Goal: Check status: Check status

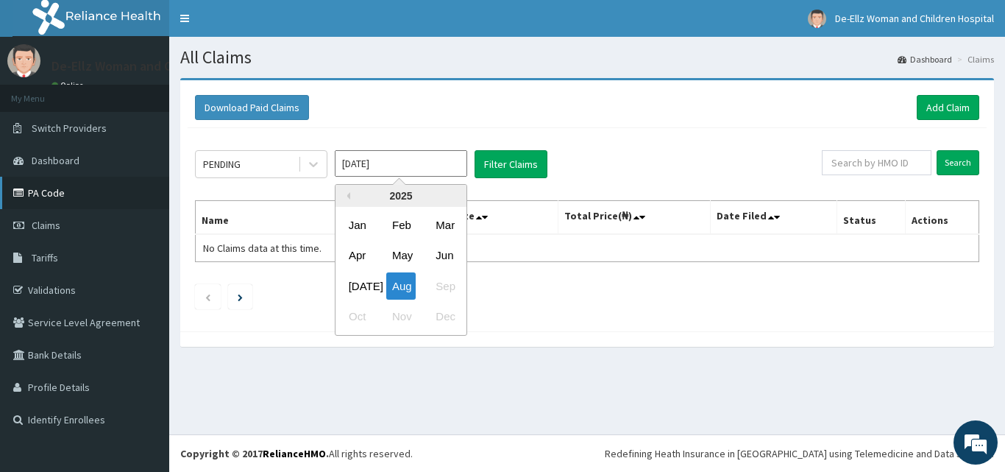
drag, startPoint x: 424, startPoint y: 162, endPoint x: 149, endPoint y: 180, distance: 275.0
click at [149, 180] on div "R EL Toggle navigation De-Ellz Woman and Children Hospital De-Ellz Woman and Ch…" at bounding box center [502, 236] width 1005 height 472
click at [441, 254] on div "Jun" at bounding box center [444, 255] width 29 height 27
type input "Jun 2025"
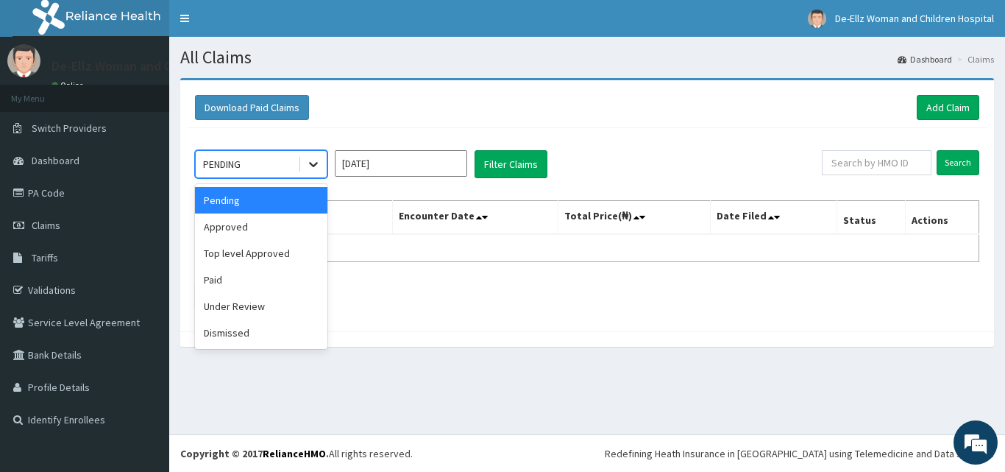
click at [311, 163] on icon at bounding box center [313, 165] width 9 height 5
click at [506, 157] on button "Filter Claims" at bounding box center [511, 164] width 73 height 28
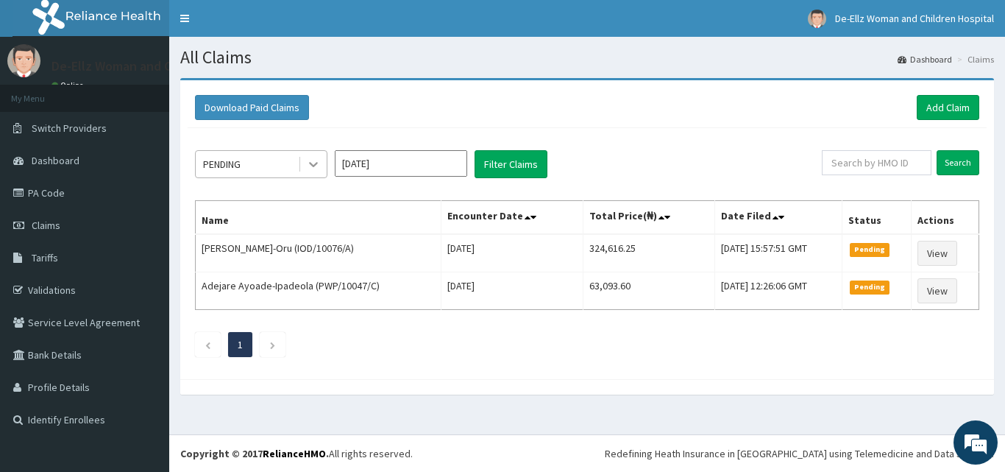
click at [315, 163] on icon at bounding box center [313, 164] width 15 height 15
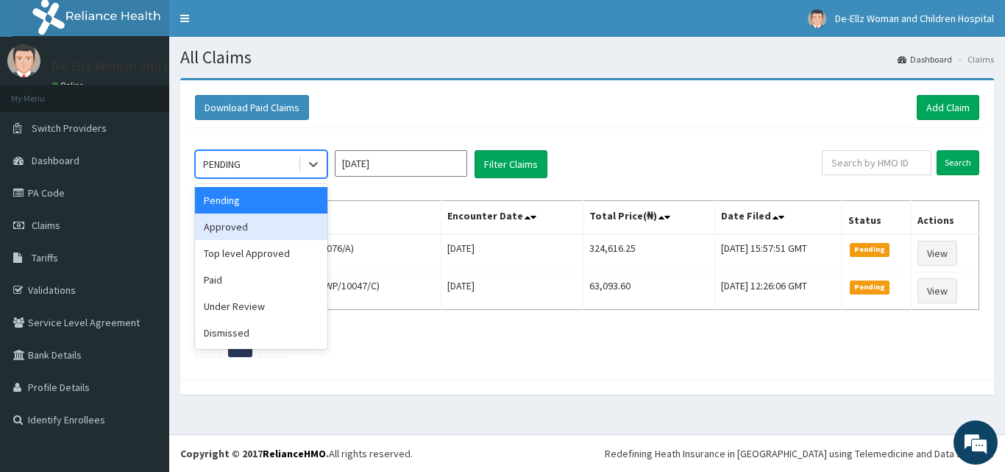
click at [269, 239] on div "Approved" at bounding box center [261, 226] width 132 height 26
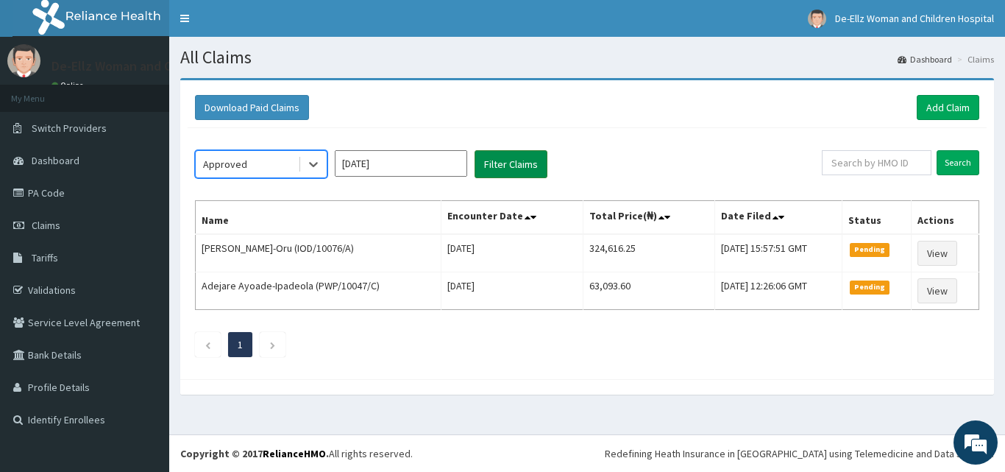
click at [488, 164] on button "Filter Claims" at bounding box center [511, 164] width 73 height 28
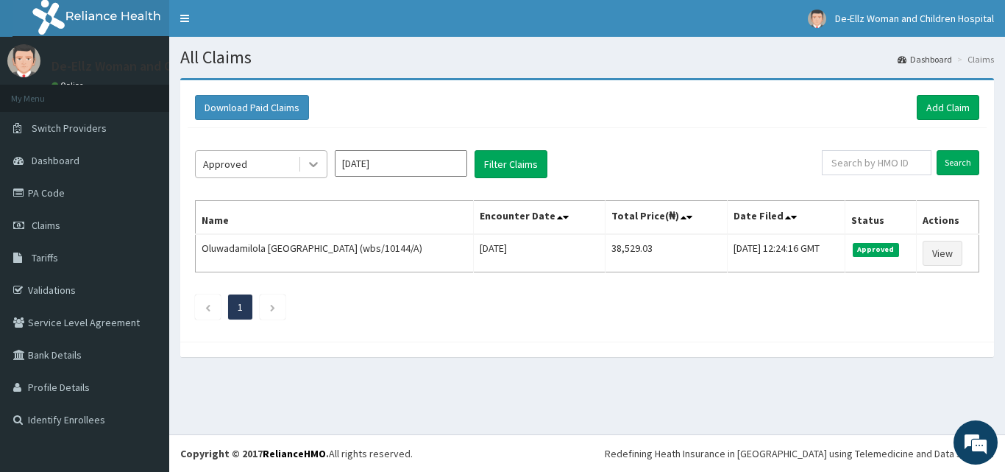
click at [317, 159] on icon at bounding box center [313, 164] width 15 height 15
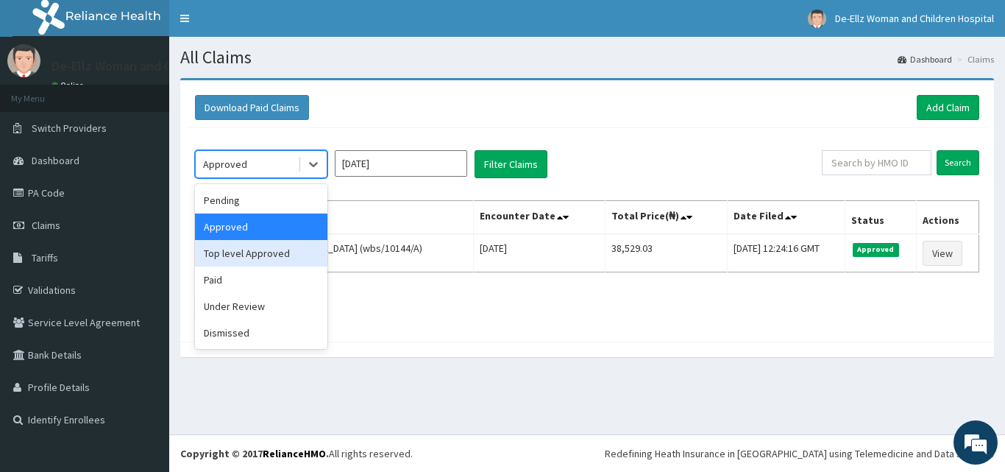
click at [274, 258] on div "Top level Approved" at bounding box center [261, 253] width 132 height 26
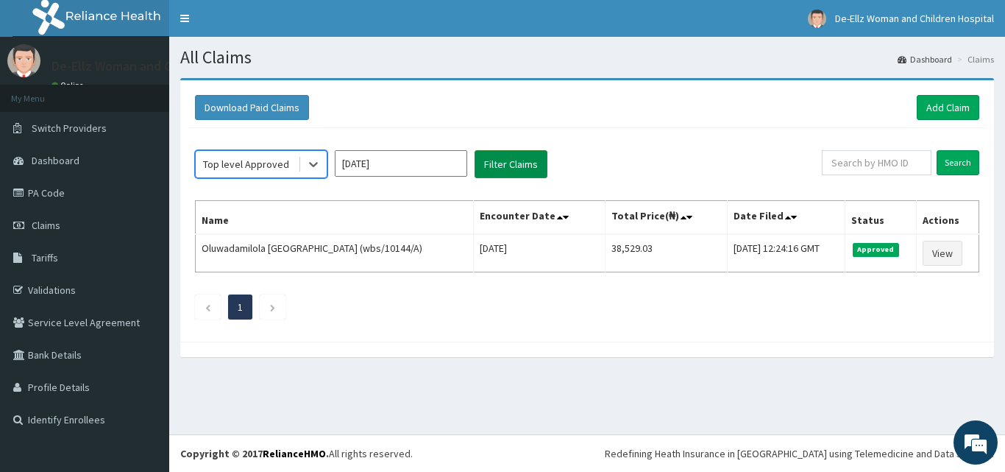
click at [506, 163] on button "Filter Claims" at bounding box center [511, 164] width 73 height 28
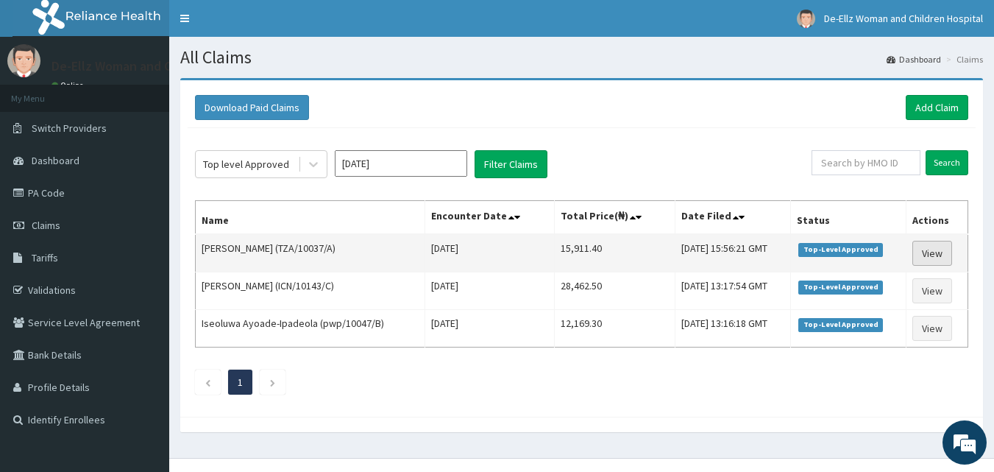
click at [942, 250] on link "View" at bounding box center [932, 253] width 40 height 25
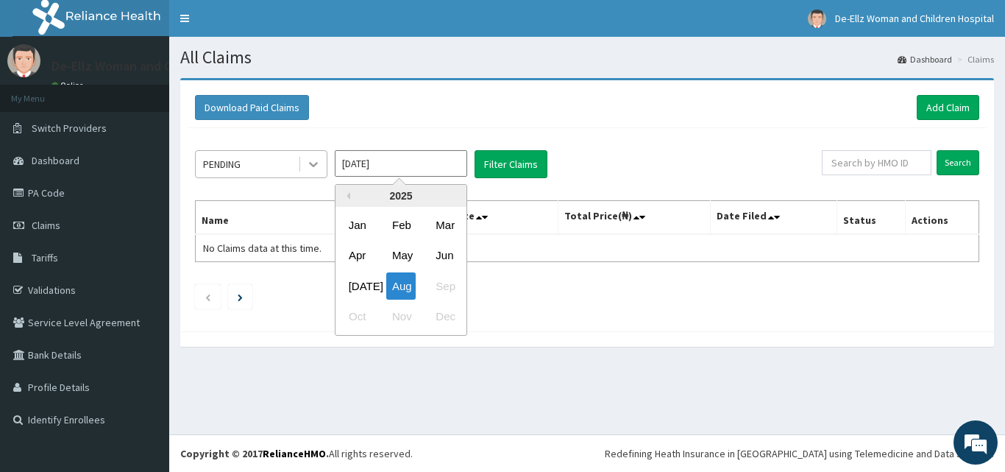
drag, startPoint x: 346, startPoint y: 162, endPoint x: 325, endPoint y: 166, distance: 20.9
click at [325, 166] on div "PENDING [DATE] Previous Year [DATE] Feb Mar Apr May Jun [DATE] Aug Sep Oct Nov …" at bounding box center [508, 164] width 627 height 28
click at [361, 288] on div "[DATE]" at bounding box center [357, 285] width 29 height 27
type input "[DATE]"
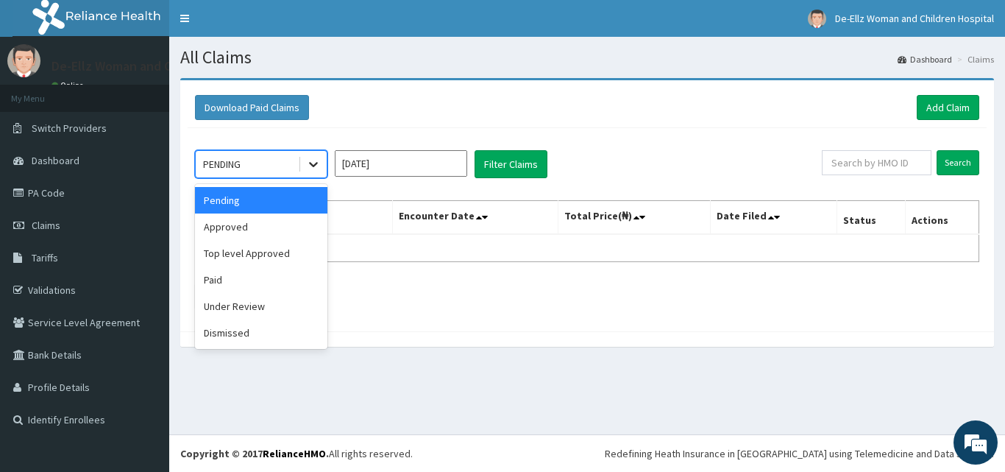
click at [313, 163] on icon at bounding box center [313, 164] width 15 height 15
click at [245, 270] on div "Paid" at bounding box center [261, 279] width 132 height 26
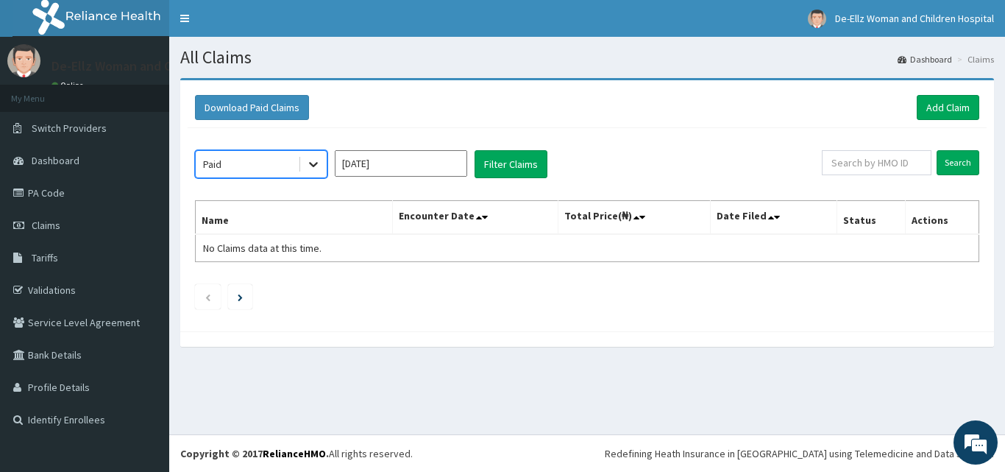
click at [312, 160] on icon at bounding box center [313, 164] width 15 height 15
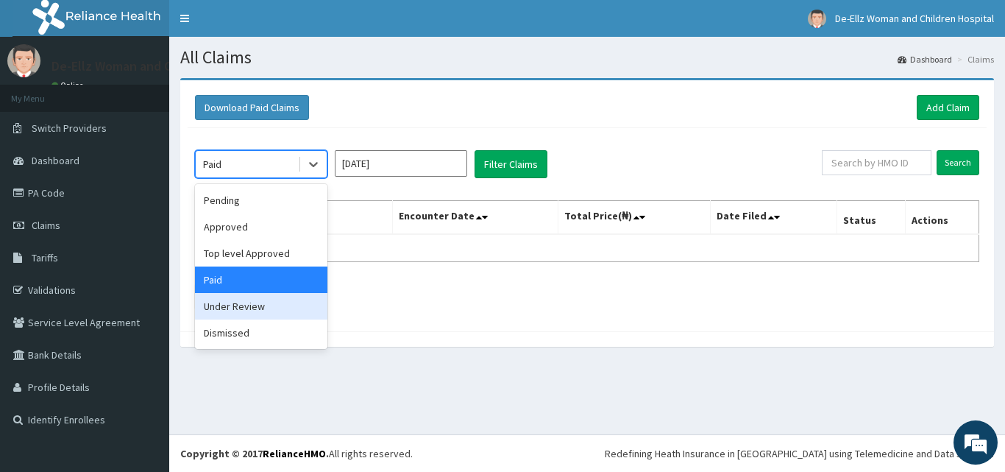
click at [274, 308] on div "Under Review" at bounding box center [261, 306] width 132 height 26
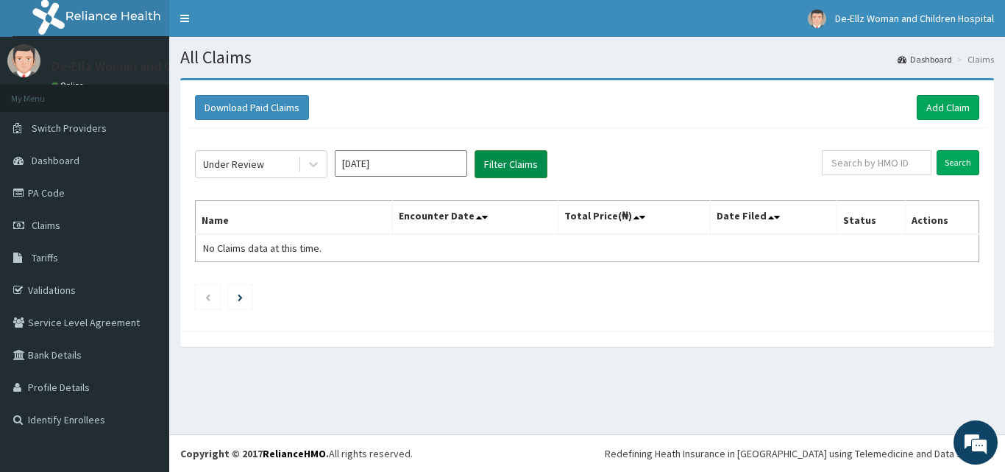
click at [506, 166] on button "Filter Claims" at bounding box center [511, 164] width 73 height 28
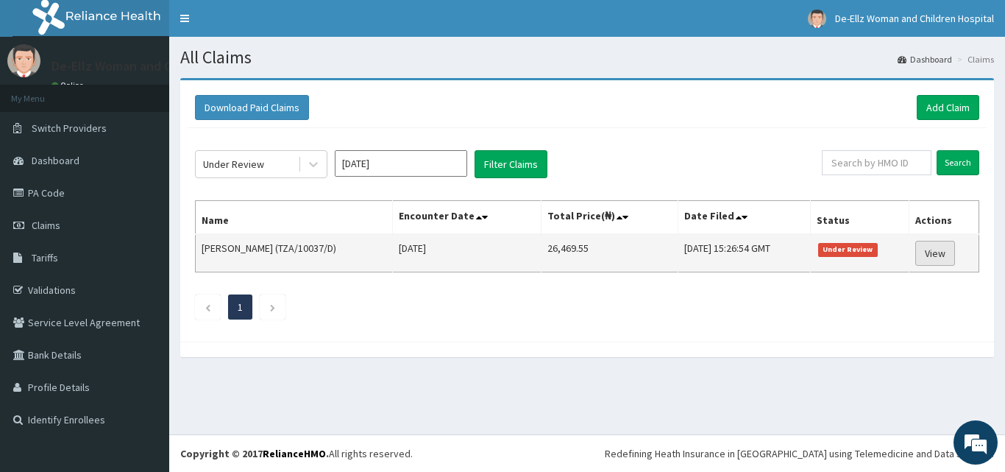
click at [932, 248] on link "View" at bounding box center [935, 253] width 40 height 25
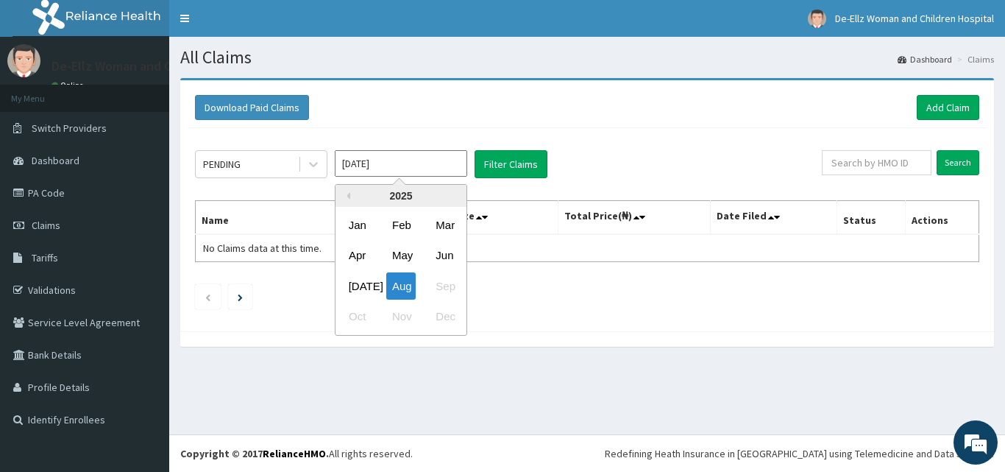
click at [416, 163] on input "Aug 2025" at bounding box center [401, 163] width 132 height 26
click at [360, 282] on div "Jul" at bounding box center [357, 285] width 29 height 27
type input "Jul 2025"
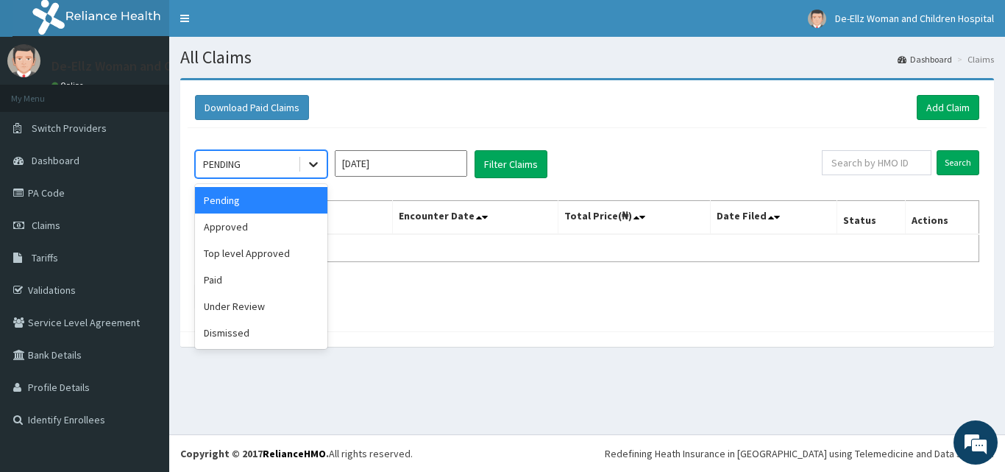
click at [312, 163] on icon at bounding box center [313, 164] width 15 height 15
click at [256, 327] on div "Dismissed" at bounding box center [261, 332] width 132 height 26
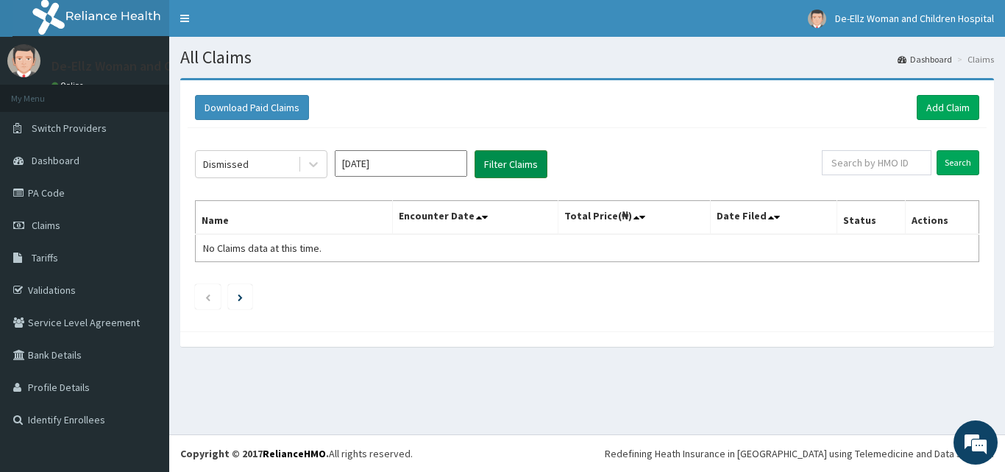
click at [506, 165] on button "Filter Claims" at bounding box center [511, 164] width 73 height 28
click at [312, 165] on icon at bounding box center [313, 165] width 9 height 5
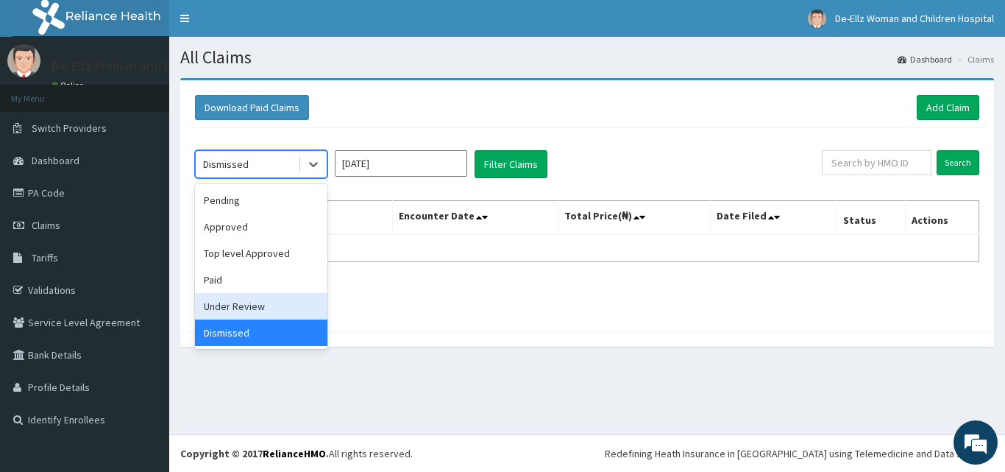
click at [214, 312] on div "Under Review" at bounding box center [261, 306] width 132 height 26
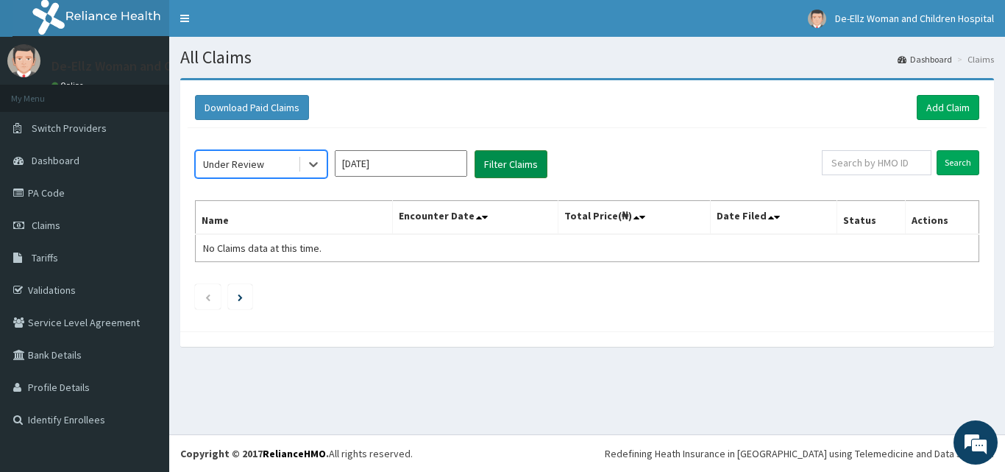
click at [517, 165] on button "Filter Claims" at bounding box center [511, 164] width 73 height 28
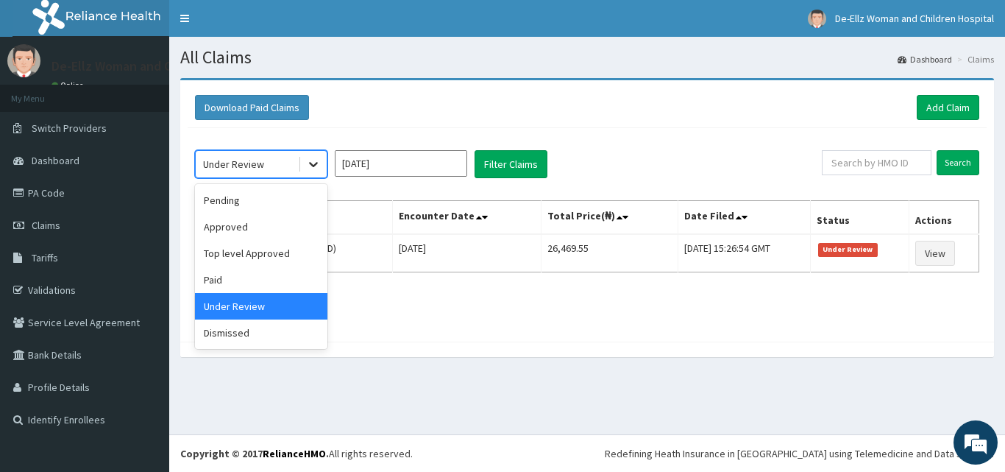
click at [310, 167] on icon at bounding box center [313, 164] width 15 height 15
click at [266, 253] on div "Top level Approved" at bounding box center [261, 253] width 132 height 26
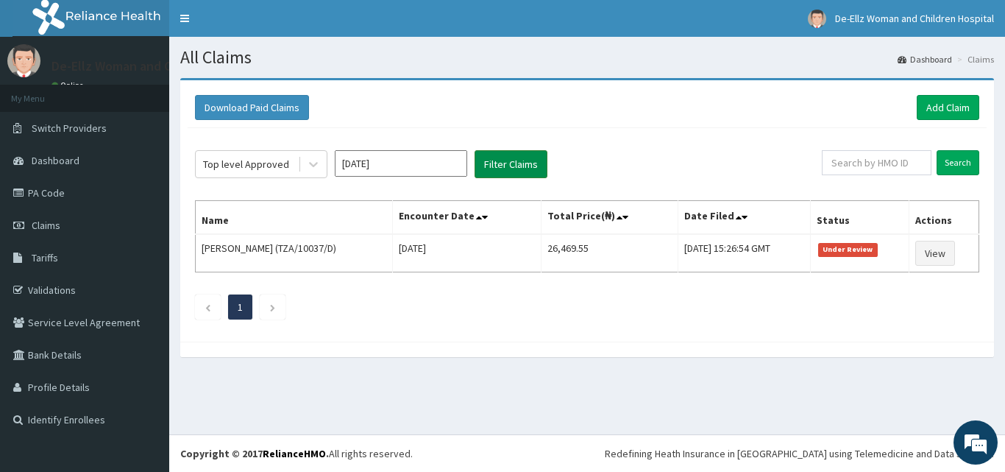
click at [503, 163] on button "Filter Claims" at bounding box center [511, 164] width 73 height 28
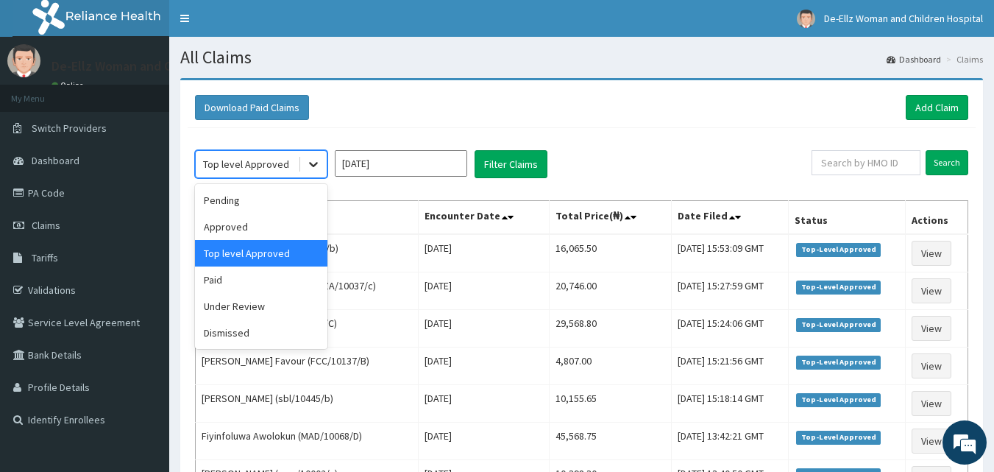
click at [316, 166] on icon at bounding box center [313, 164] width 15 height 15
click at [259, 222] on div "Approved" at bounding box center [261, 226] width 132 height 26
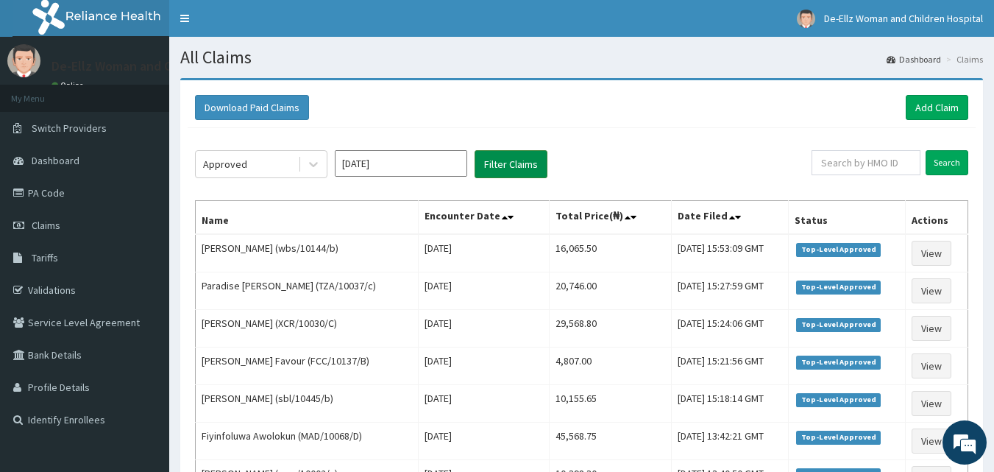
click at [504, 155] on button "Filter Claims" at bounding box center [511, 164] width 73 height 28
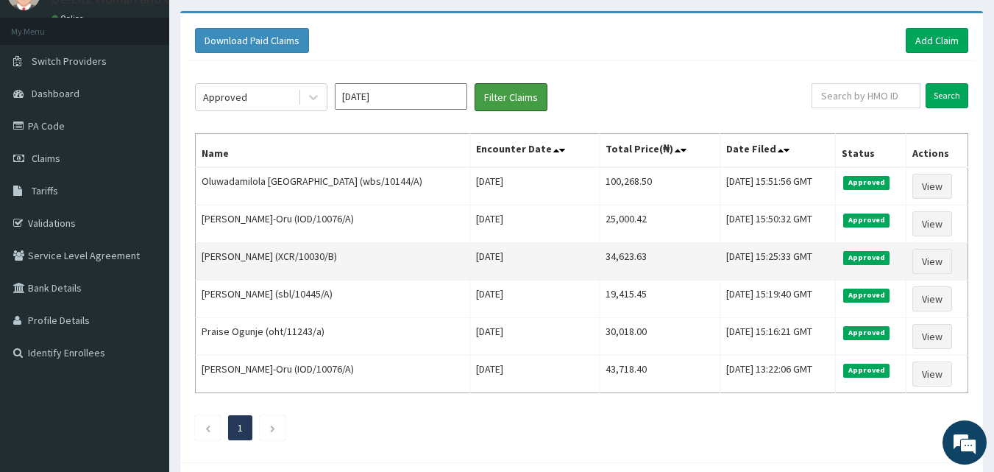
scroll to position [136, 0]
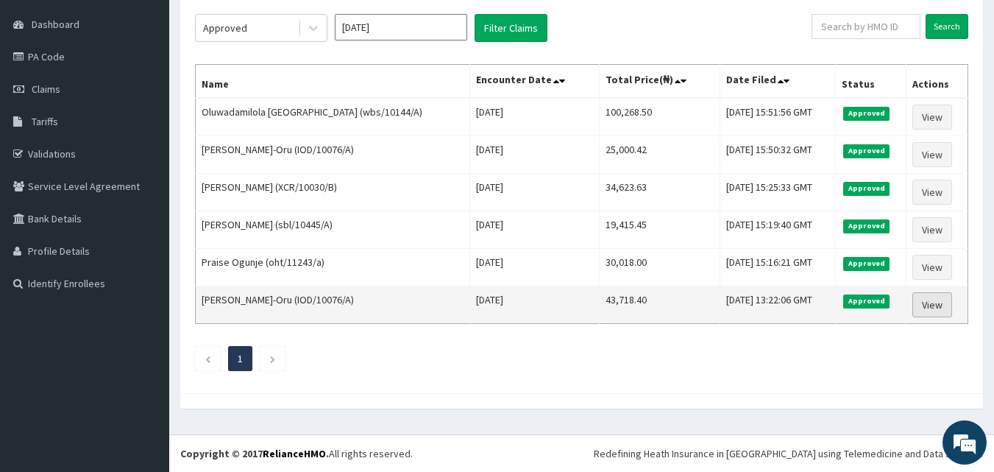
click at [944, 307] on link "View" at bounding box center [932, 304] width 40 height 25
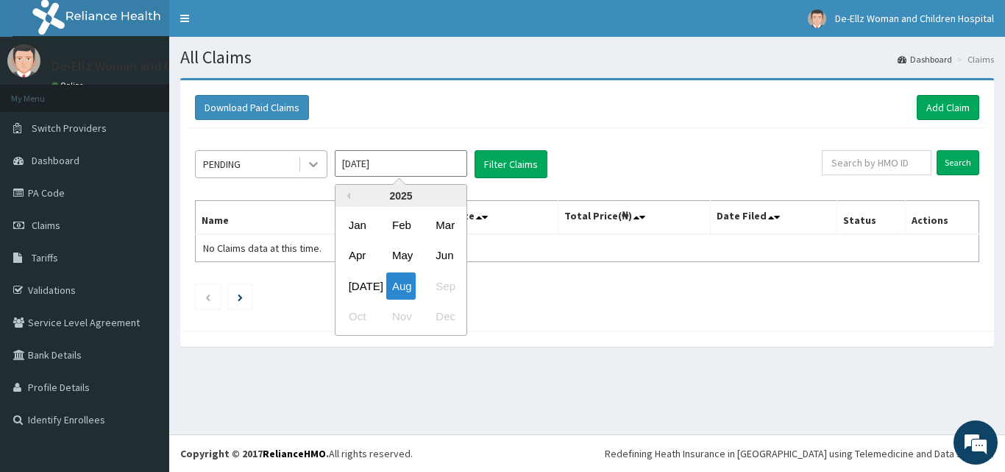
drag, startPoint x: 408, startPoint y: 164, endPoint x: 318, endPoint y: 165, distance: 89.8
click at [318, 165] on div "PENDING [DATE] Previous Year [DATE] Feb Mar Apr May Jun [DATE] Aug Sep Oct Nov …" at bounding box center [508, 164] width 627 height 28
click at [364, 284] on div "[DATE]" at bounding box center [357, 285] width 29 height 27
type input "[DATE]"
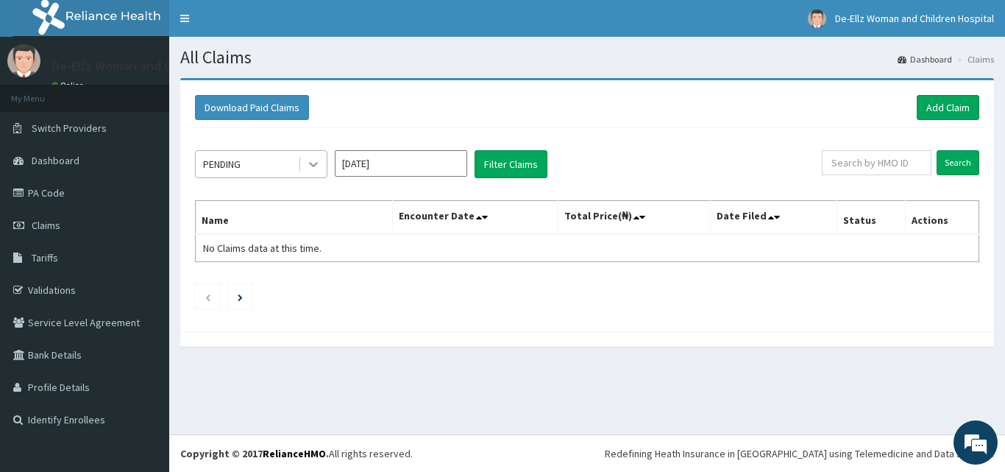
click at [313, 166] on icon at bounding box center [313, 165] width 9 height 5
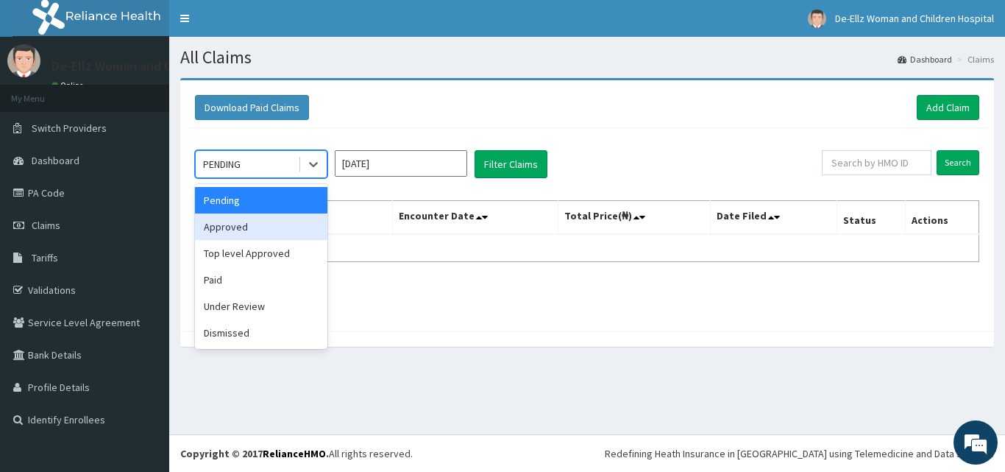
click at [242, 231] on div "Approved" at bounding box center [261, 226] width 132 height 26
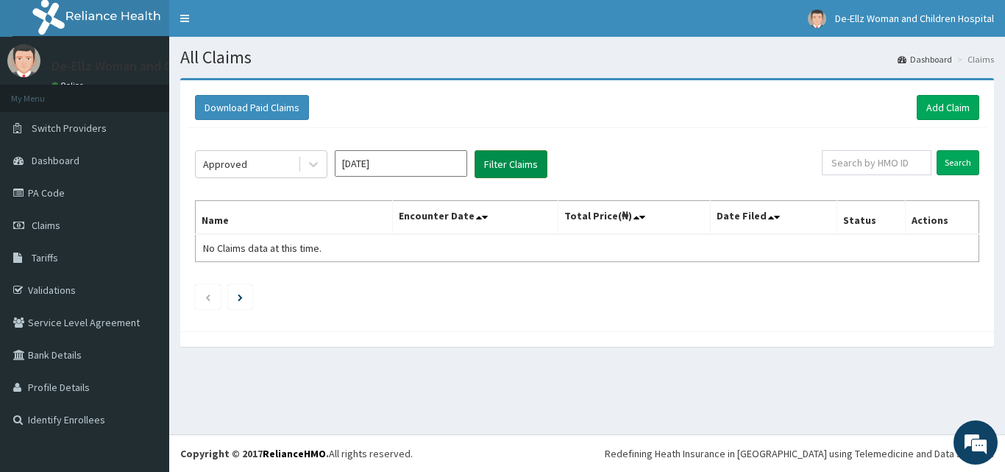
click at [509, 161] on button "Filter Claims" at bounding box center [511, 164] width 73 height 28
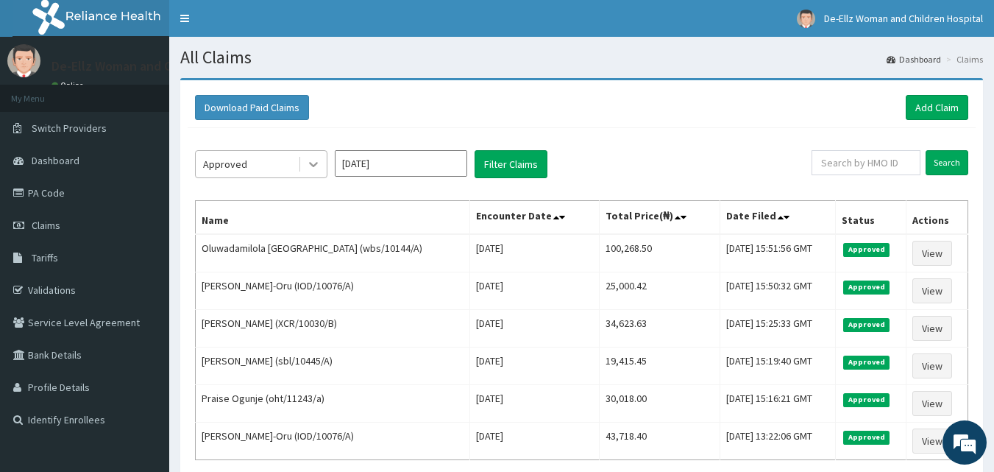
click at [313, 162] on icon at bounding box center [313, 164] width 15 height 15
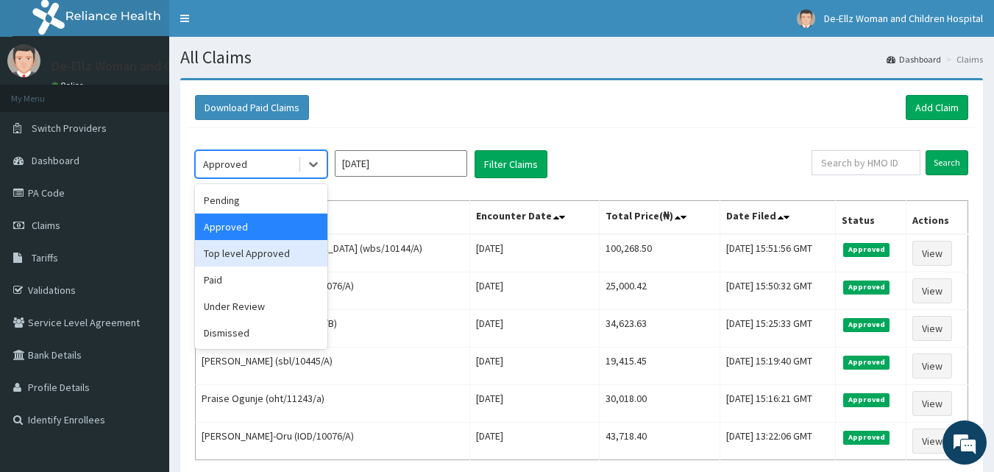
click at [264, 250] on div "Top level Approved" at bounding box center [261, 253] width 132 height 26
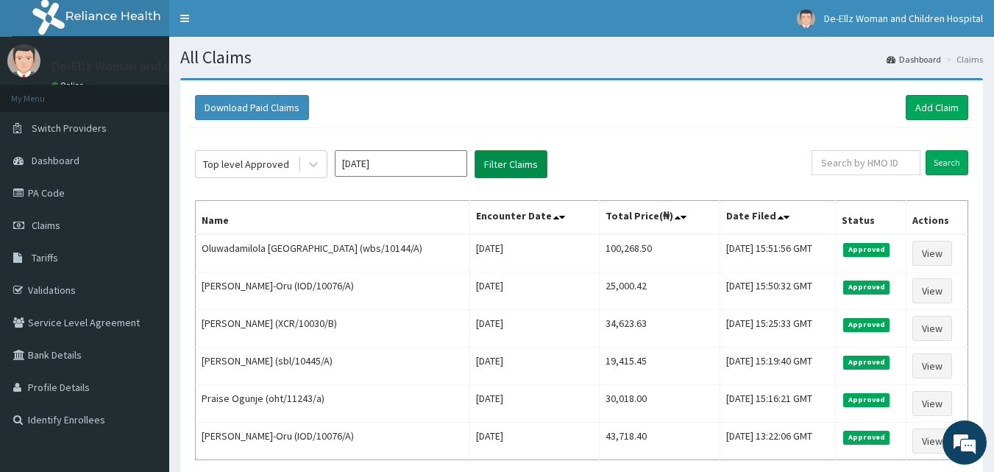
click at [503, 164] on button "Filter Claims" at bounding box center [511, 164] width 73 height 28
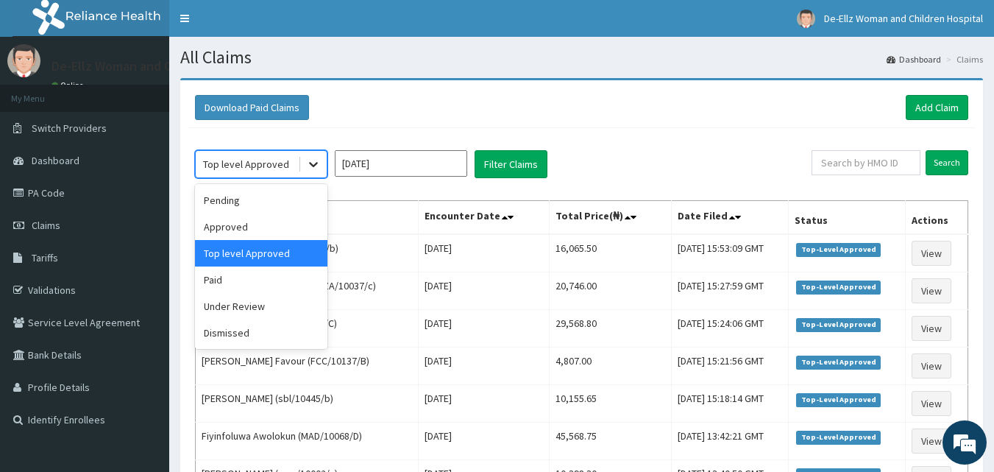
click at [315, 163] on icon at bounding box center [313, 164] width 15 height 15
click at [229, 199] on div "Pending" at bounding box center [261, 200] width 132 height 26
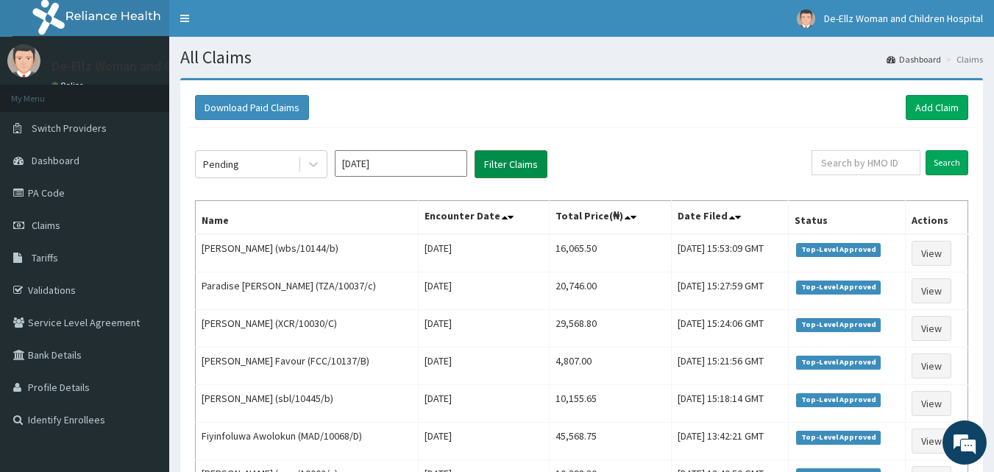
click at [510, 162] on button "Filter Claims" at bounding box center [511, 164] width 73 height 28
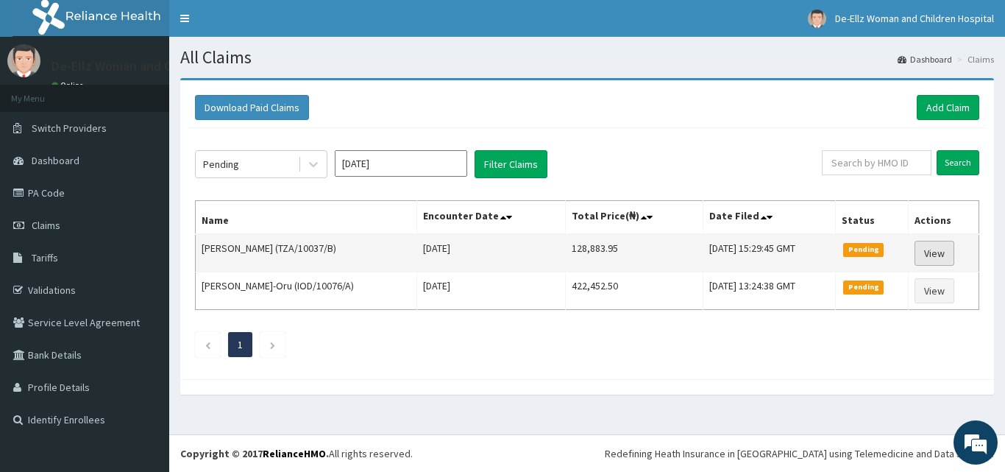
click at [932, 252] on link "View" at bounding box center [935, 253] width 40 height 25
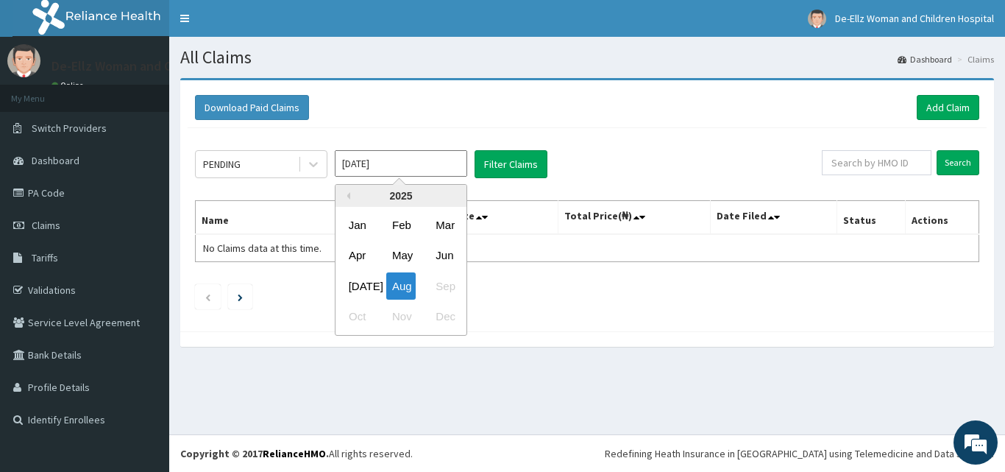
click at [417, 160] on input "Aug 2025" at bounding box center [401, 163] width 132 height 26
click at [361, 288] on div "Jul" at bounding box center [357, 285] width 29 height 27
type input "Jul 2025"
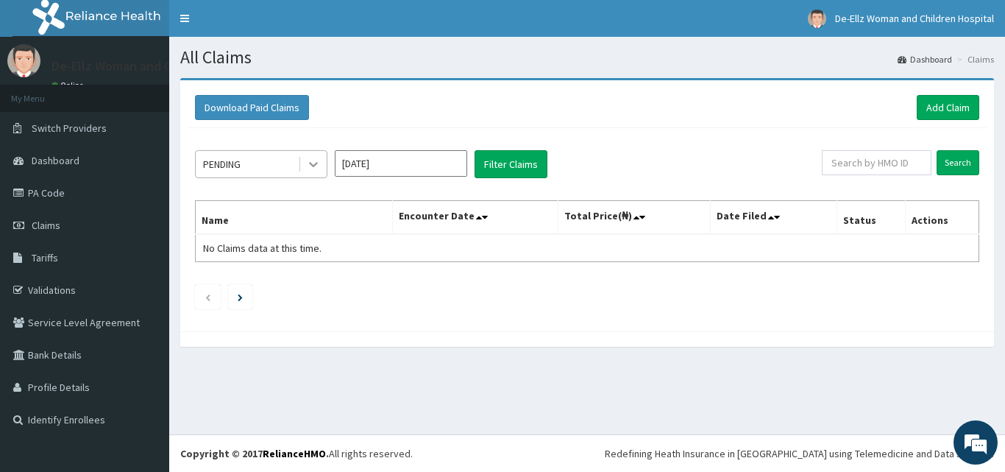
click at [319, 171] on icon at bounding box center [313, 164] width 15 height 15
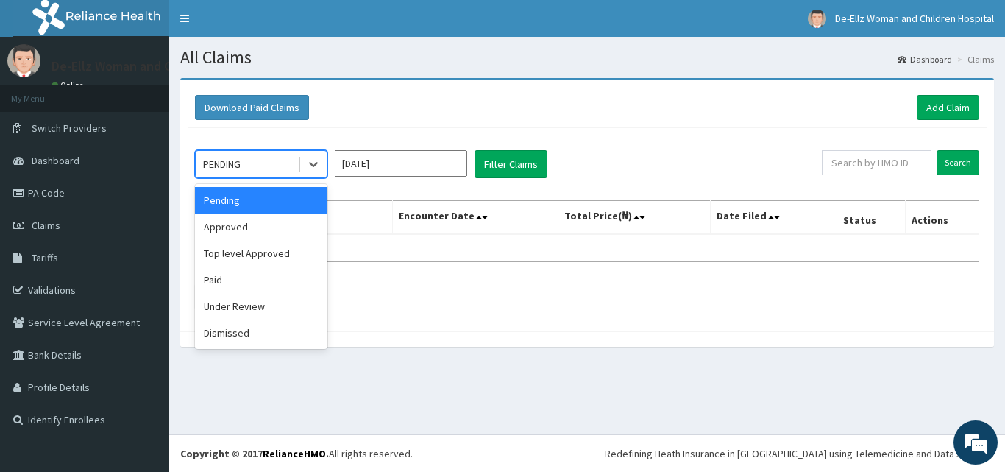
click at [274, 205] on div "Pending" at bounding box center [261, 200] width 132 height 26
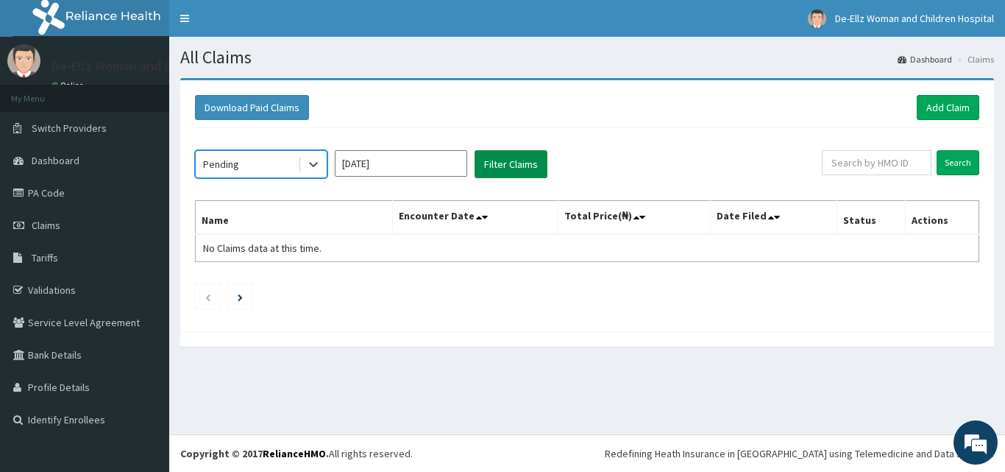
click at [505, 163] on button "Filter Claims" at bounding box center [511, 164] width 73 height 28
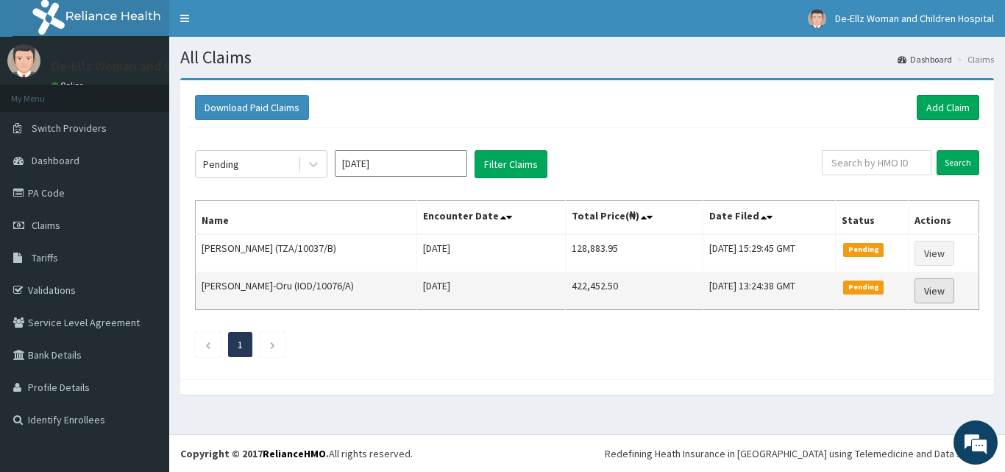
click at [949, 290] on link "View" at bounding box center [935, 290] width 40 height 25
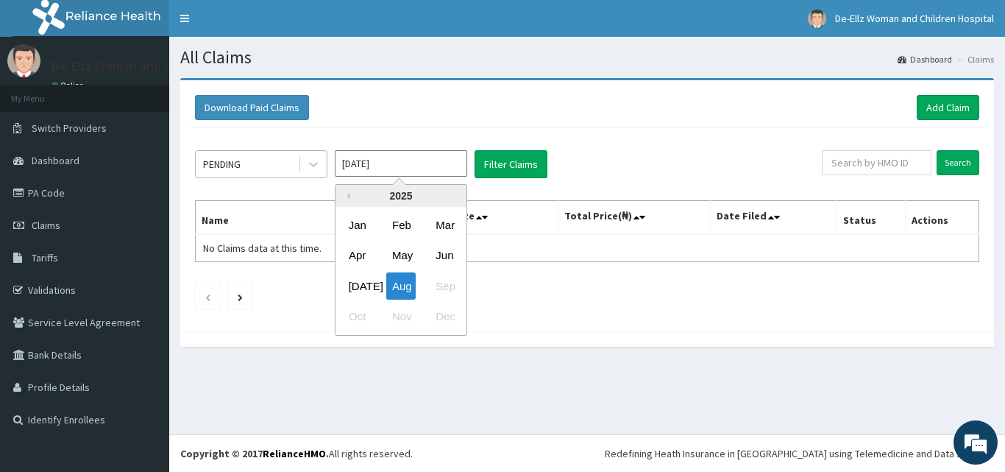
drag, startPoint x: 419, startPoint y: 165, endPoint x: 240, endPoint y: 168, distance: 178.8
click at [240, 168] on div "PENDING Aug 2025 Previous Year 2025 Jan Feb Mar Apr May Jun Jul Aug Sep Oct Nov…" at bounding box center [508, 164] width 627 height 28
click at [443, 256] on div "Jun" at bounding box center [444, 255] width 29 height 27
type input "Jun 2025"
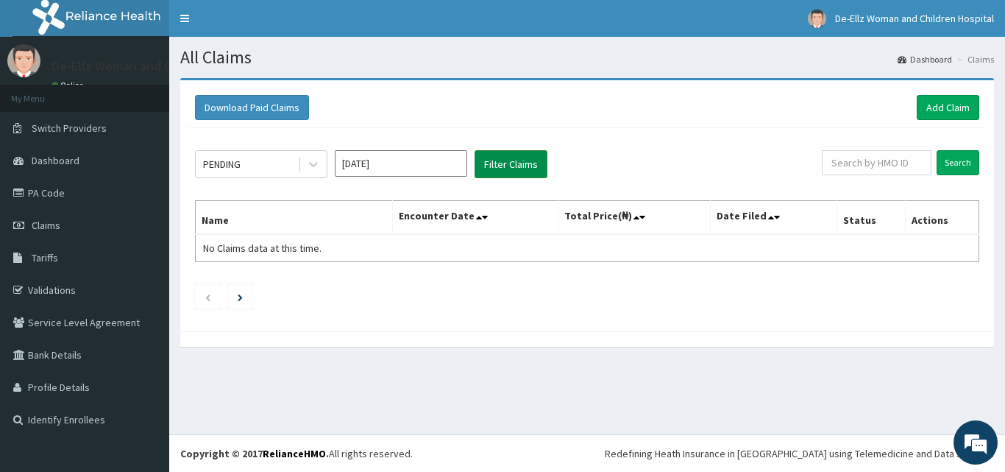
click at [497, 158] on button "Filter Claims" at bounding box center [511, 164] width 73 height 28
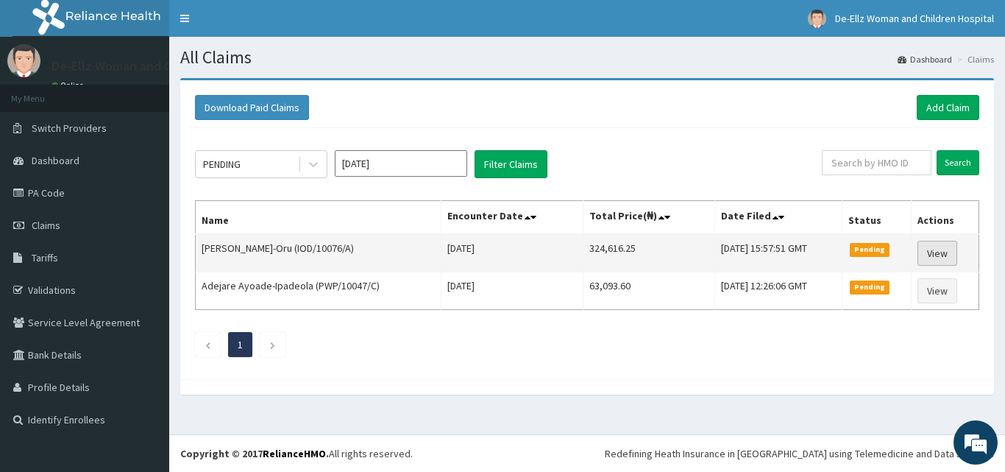
click at [937, 249] on link "View" at bounding box center [938, 253] width 40 height 25
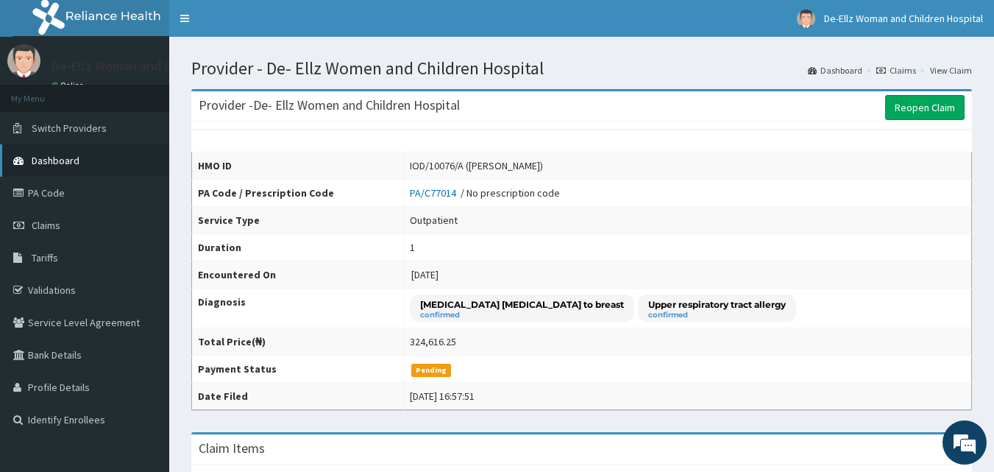
click at [52, 161] on span "Dashboard" at bounding box center [56, 160] width 48 height 13
